Goal: Task Accomplishment & Management: Manage account settings

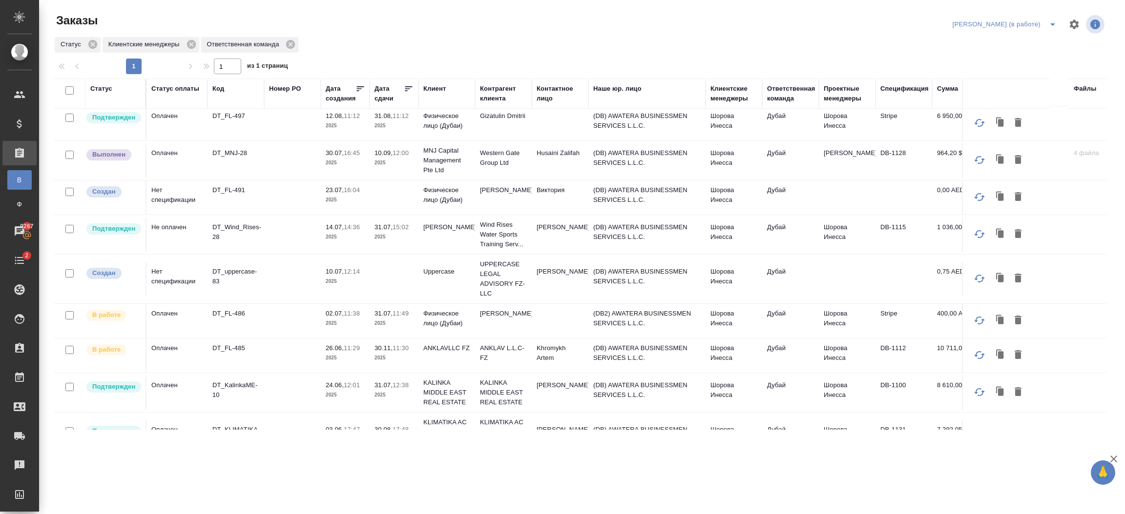
scroll to position [362, 0]
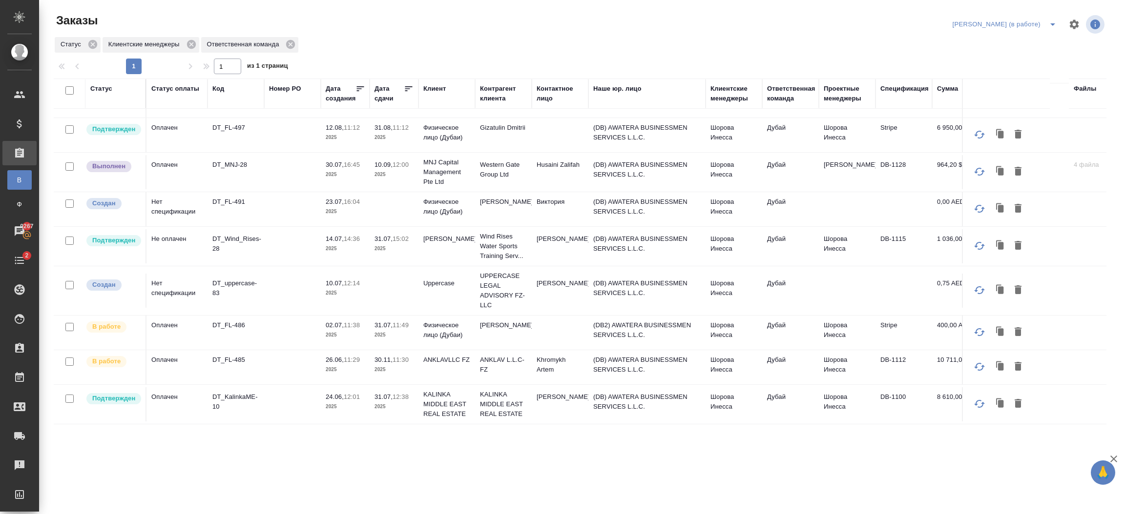
click at [913, 171] on td "DB-1128" at bounding box center [903, 172] width 57 height 34
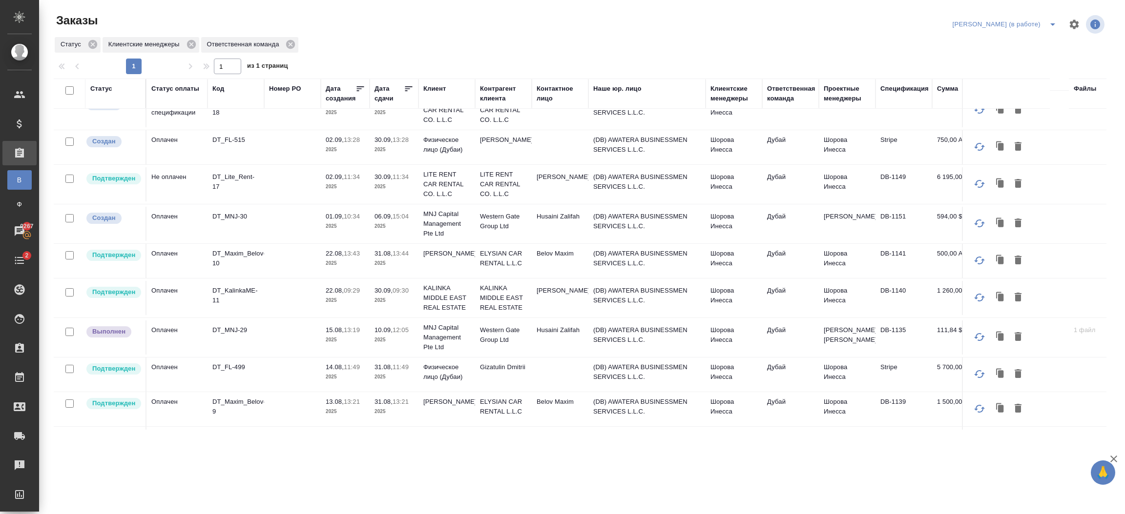
scroll to position [0, 0]
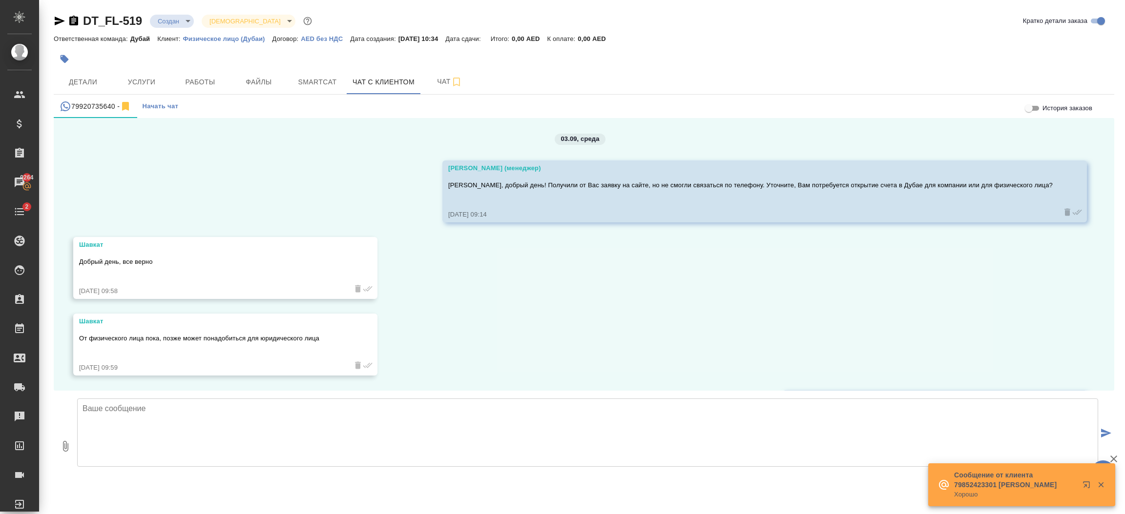
scroll to position [565, 0]
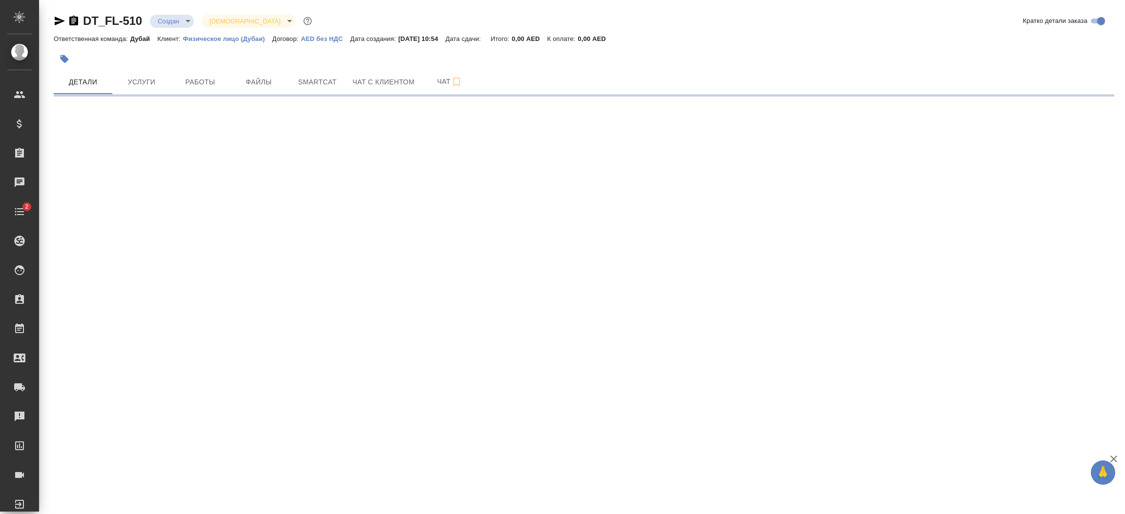
select select "RU"
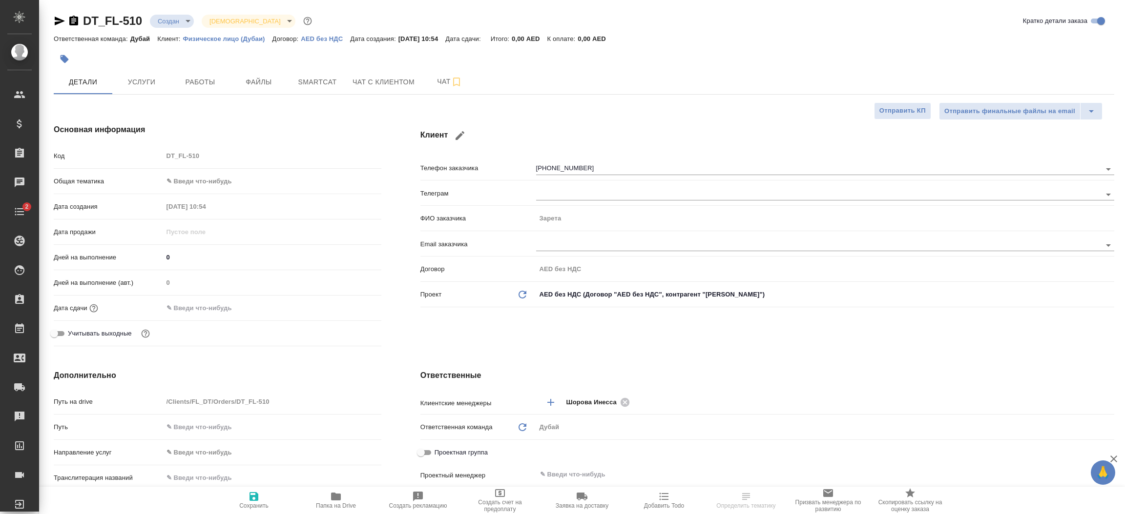
type textarea "x"
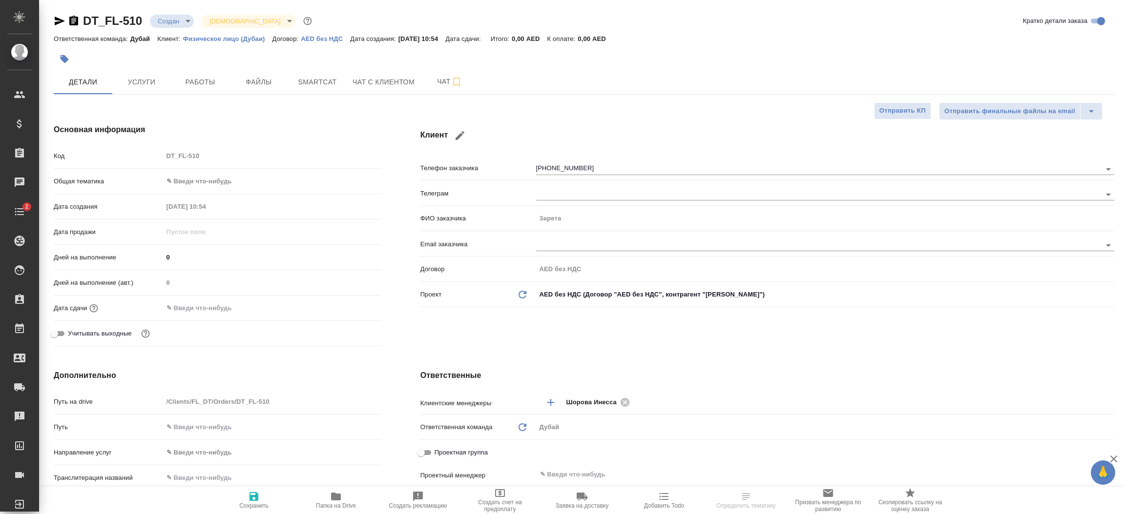
type textarea "x"
click at [394, 83] on span "Чат с клиентом" at bounding box center [383, 82] width 62 height 12
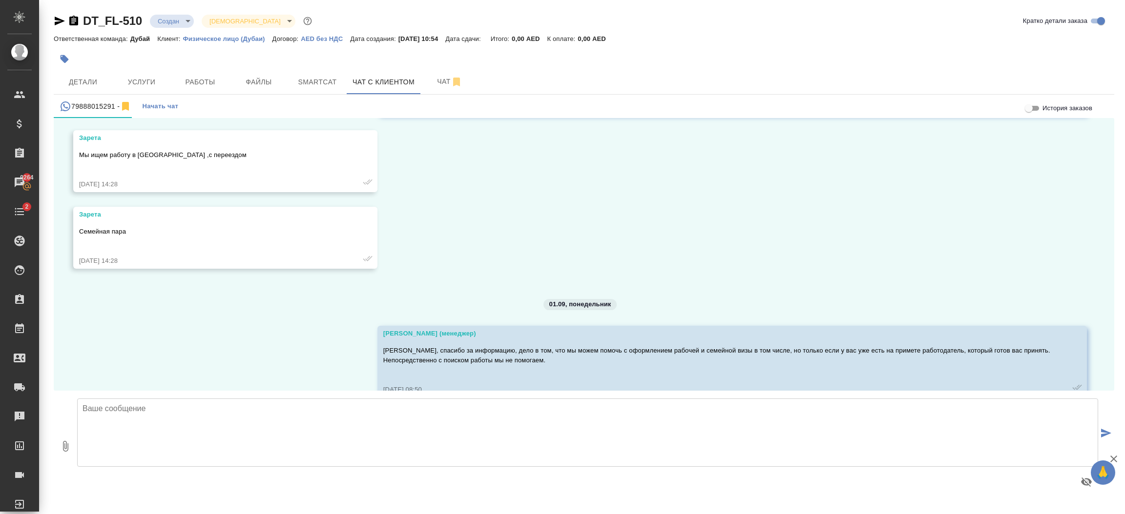
scroll to position [640, 0]
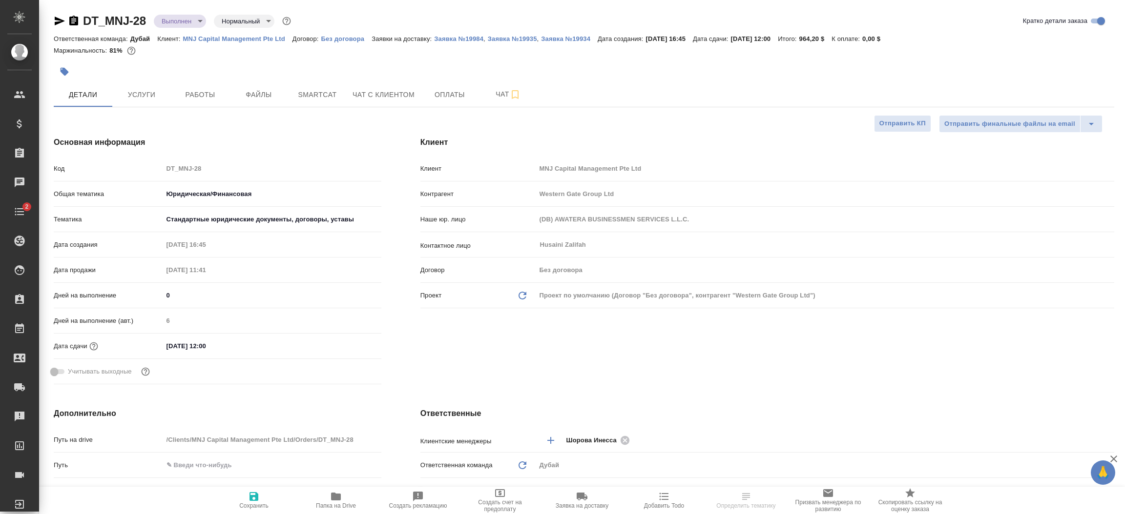
select select "RU"
click at [218, 95] on span "Работы" at bounding box center [200, 95] width 47 height 12
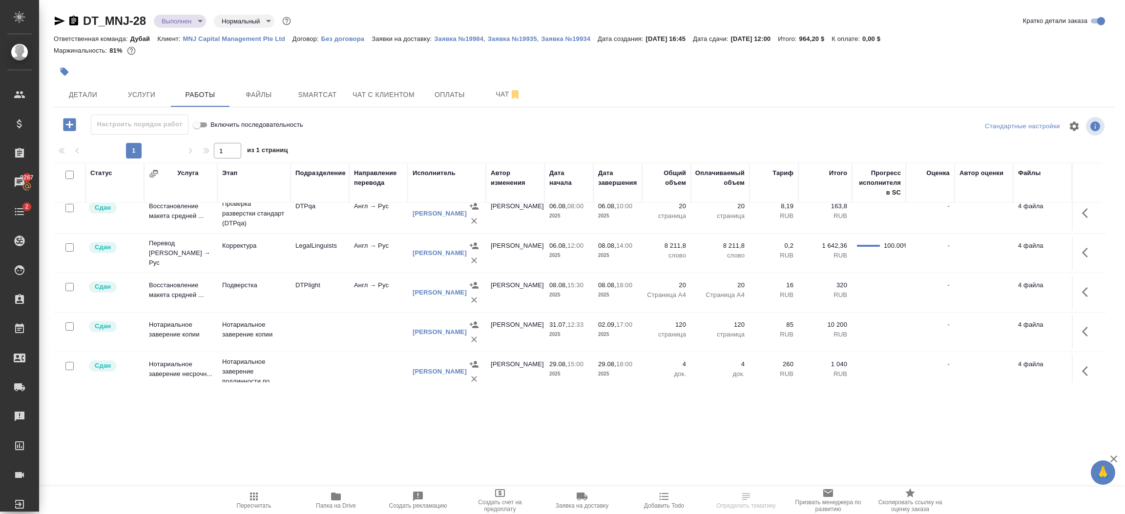
scroll to position [70, 0]
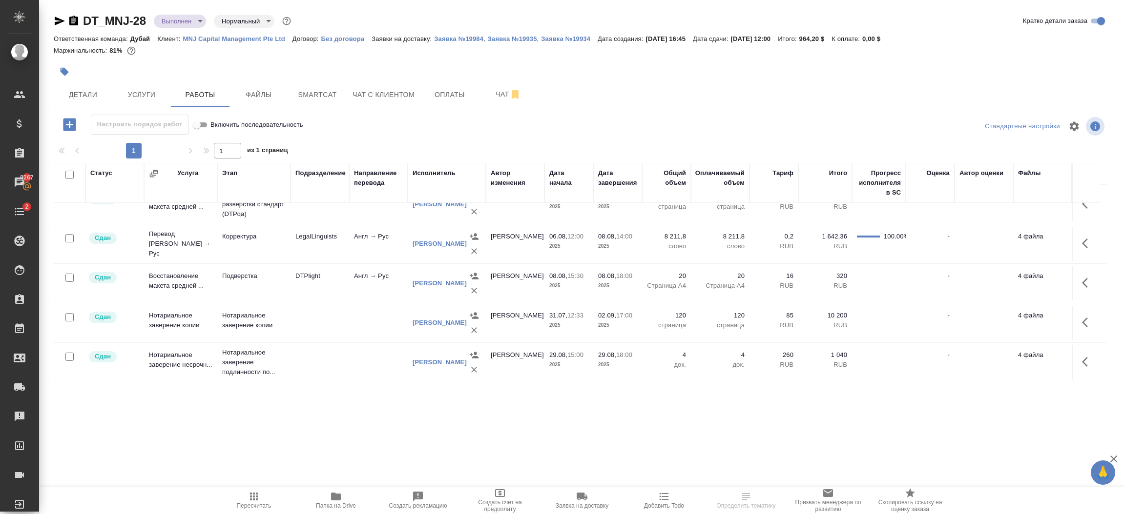
click at [203, 20] on body "🙏 .cls-1 fill:#fff; AWATERA Шорова Инесса i.shorova_kiev Клиенты Спецификации З…" at bounding box center [562, 257] width 1125 height 514
click at [202, 155] on li "Завершен" at bounding box center [198, 152] width 89 height 17
